Goal: Task Accomplishment & Management: Use online tool/utility

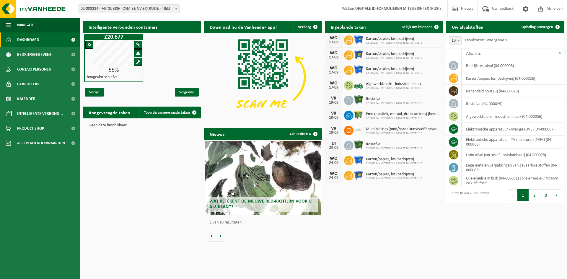
click at [378, 113] on span "Pmd (plastiek, metaal, drankkartons) (bedrijven)" at bounding box center [403, 114] width 74 height 5
click at [539, 197] on button "2" at bounding box center [535, 195] width 12 height 12
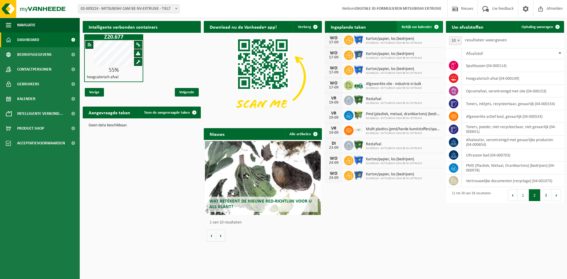
click at [430, 29] on span "Bekijk uw kalender" at bounding box center [416, 27] width 30 height 4
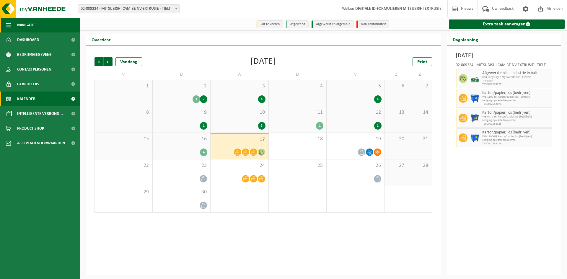
click at [12, 25] on button "Navigatie" at bounding box center [40, 25] width 80 height 15
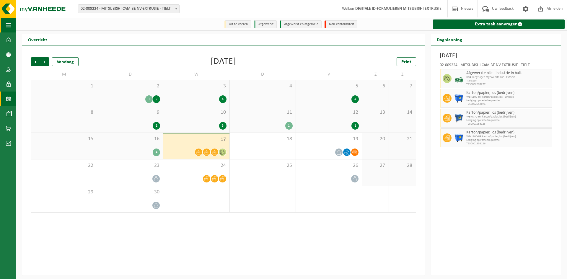
click at [12, 25] on button "Navigatie" at bounding box center [8, 25] width 16 height 15
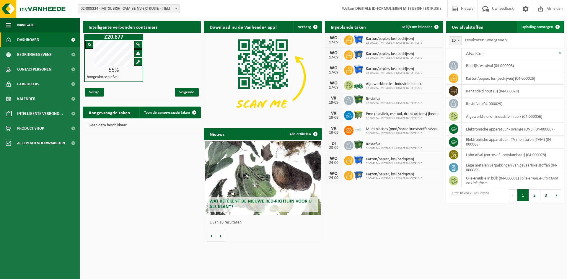
click at [540, 26] on span "Ophaling aanvragen" at bounding box center [537, 27] width 32 height 4
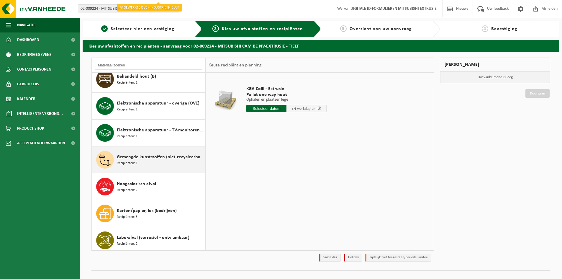
scroll to position [177, 0]
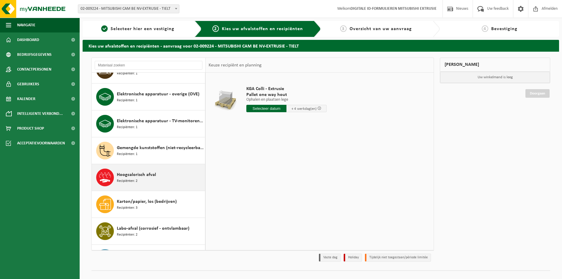
click at [118, 182] on span "Recipiënten: 2" at bounding box center [127, 181] width 21 height 6
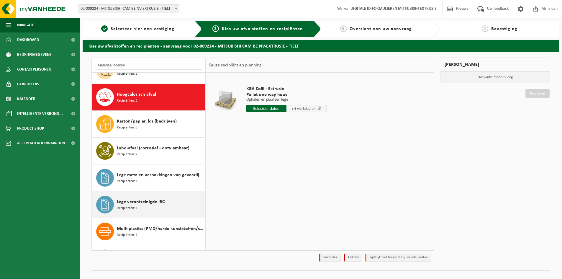
scroll to position [269, 0]
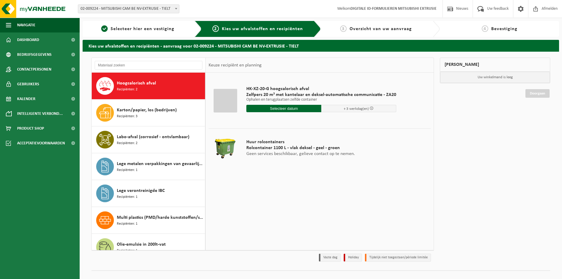
click at [291, 108] on input "text" at bounding box center [283, 108] width 75 height 7
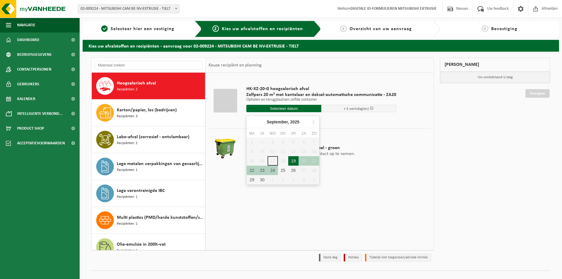
click at [292, 161] on div "19" at bounding box center [293, 160] width 10 height 9
type input "Van 2025-09-19"
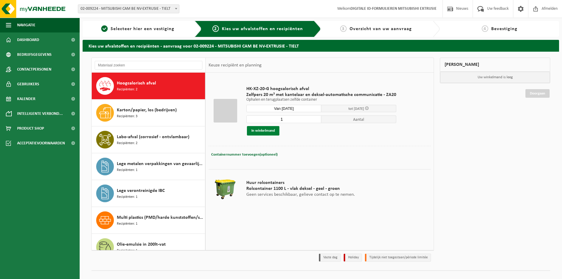
click at [265, 133] on button "In winkelmand" at bounding box center [263, 130] width 32 height 9
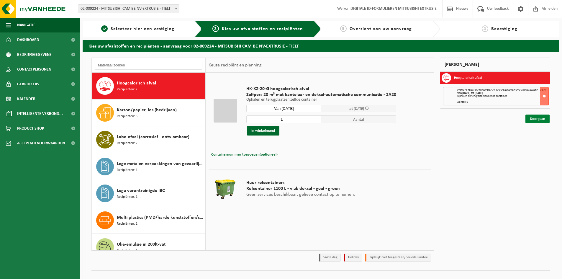
click at [528, 122] on link "Doorgaan" at bounding box center [538, 119] width 24 height 9
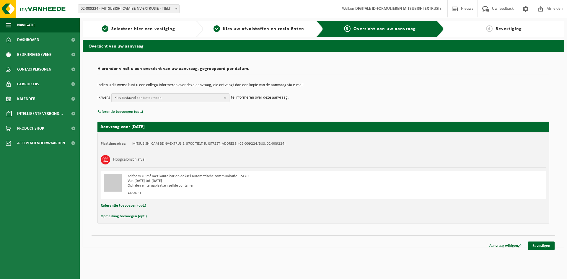
click at [199, 97] on span "Kies bestaand contactpersoon" at bounding box center [168, 98] width 107 height 9
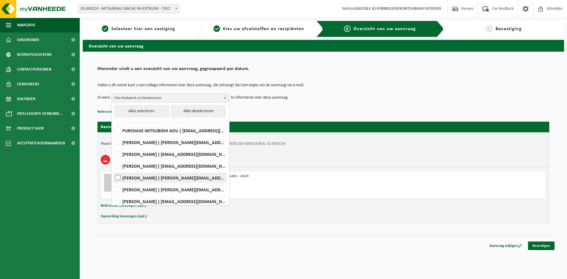
scroll to position [133, 0]
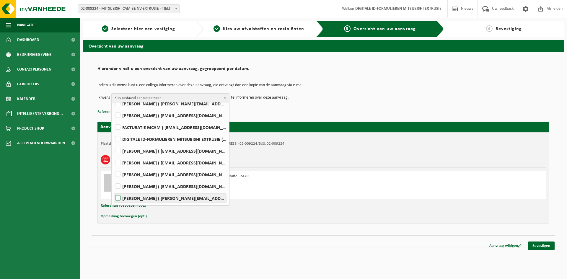
click at [118, 197] on label "[PERSON_NAME] ( [PERSON_NAME][EMAIL_ADDRESS][DOMAIN_NAME] )" at bounding box center [170, 198] width 112 height 9
click at [113, 191] on input "[PERSON_NAME] ( [PERSON_NAME][EMAIL_ADDRESS][DOMAIN_NAME] )" at bounding box center [113, 190] width 0 height 0
checkbox input "true"
click at [196, 94] on span "[PERSON_NAME]" at bounding box center [168, 98] width 107 height 9
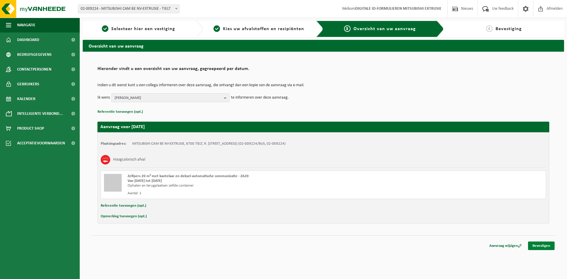
click at [542, 248] on link "Bevestigen" at bounding box center [541, 245] width 27 height 9
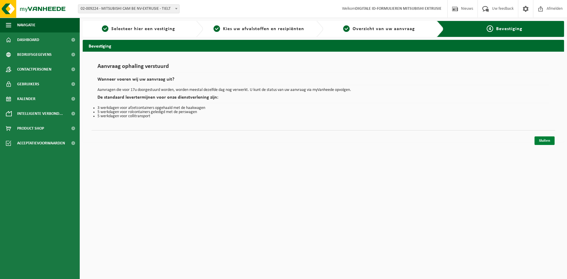
click at [551, 141] on link "Sluiten" at bounding box center [544, 140] width 20 height 9
